Goal: Task Accomplishment & Management: Manage account settings

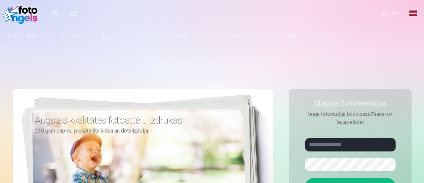
click at [392, 13] on link "Ieiet" at bounding box center [391, 13] width 31 height 27
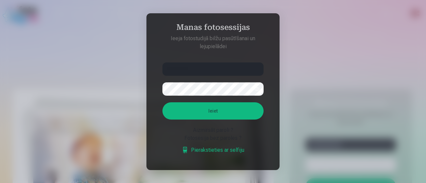
type input "**********"
click at [225, 110] on button "Ieiet" at bounding box center [212, 110] width 101 height 17
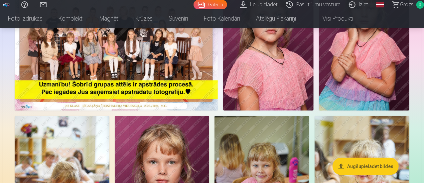
scroll to position [67, 0]
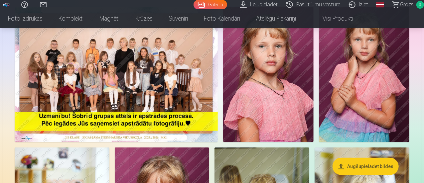
click at [155, 106] on img at bounding box center [116, 75] width 203 height 136
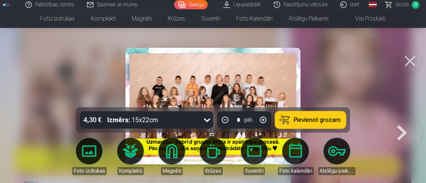
click at [262, 68] on img at bounding box center [212, 106] width 175 height 117
click at [374, 99] on div at bounding box center [213, 91] width 426 height 183
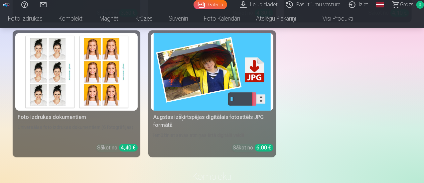
scroll to position [865, 0]
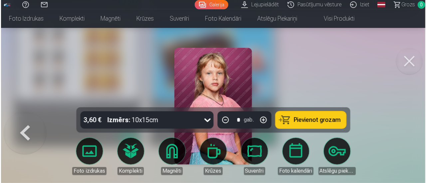
scroll to position [867, 0]
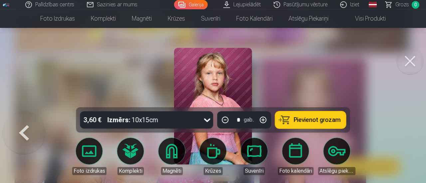
click at [414, 59] on button at bounding box center [409, 61] width 27 height 27
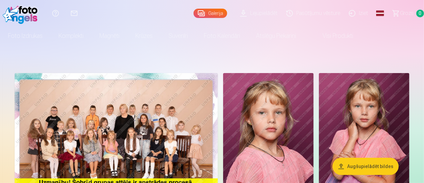
click at [357, 14] on link "Iziet" at bounding box center [360, 13] width 28 height 27
